Goal: Task Accomplishment & Management: Manage account settings

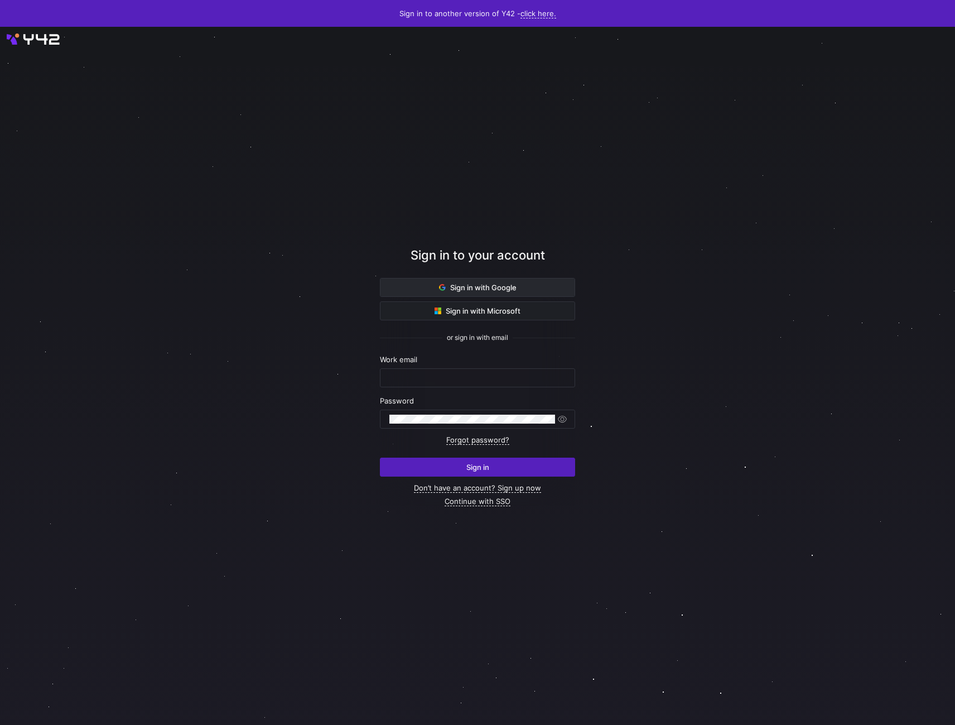
click at [508, 284] on span "Sign in with Google" at bounding box center [478, 287] width 78 height 9
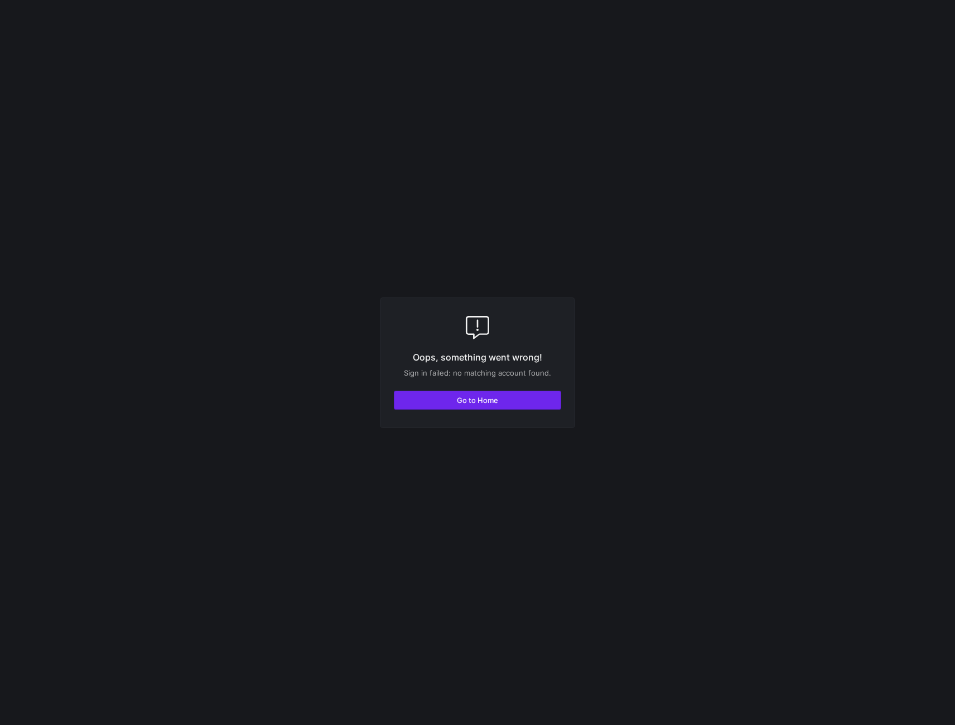
click at [488, 397] on span "Go to Home" at bounding box center [477, 400] width 41 height 9
